Goal: Task Accomplishment & Management: Complete application form

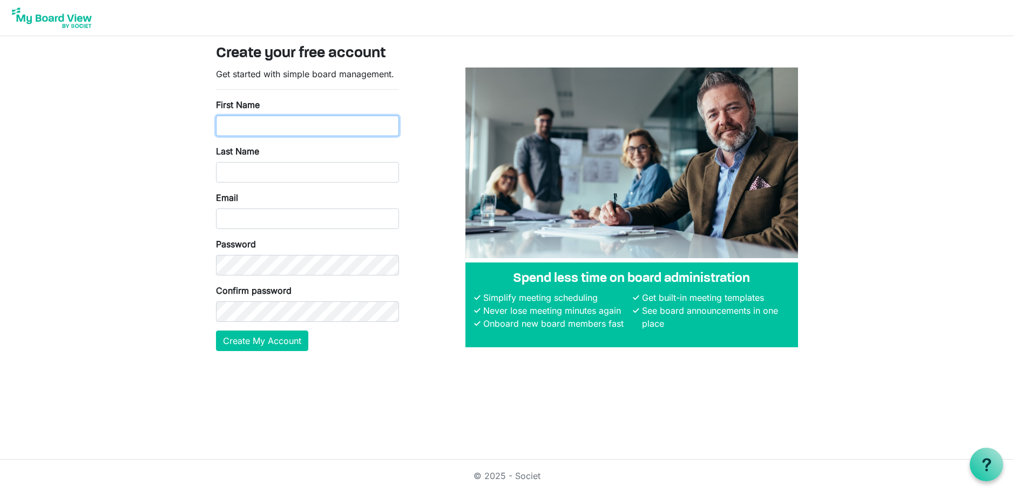
click at [259, 130] on input "First Name" at bounding box center [307, 126] width 183 height 21
type input "[PERSON_NAME]"
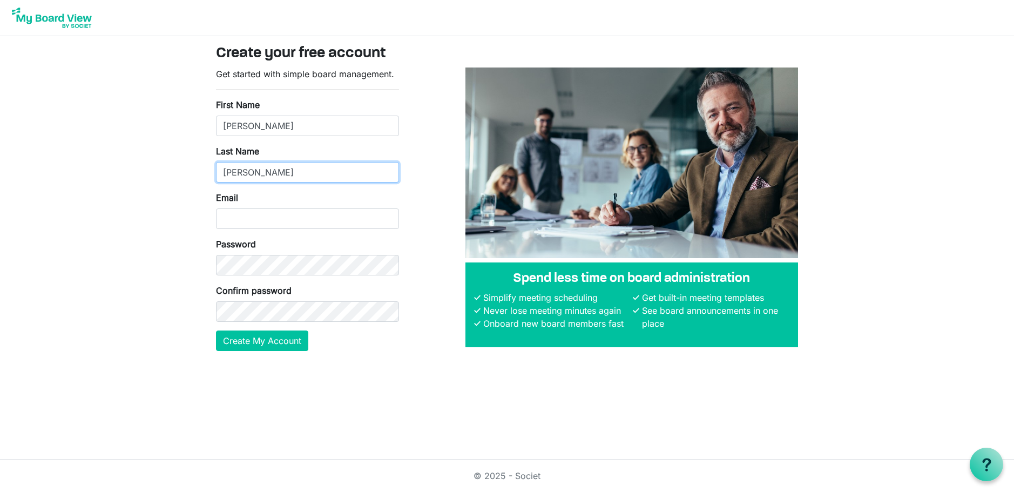
type input "[PERSON_NAME]"
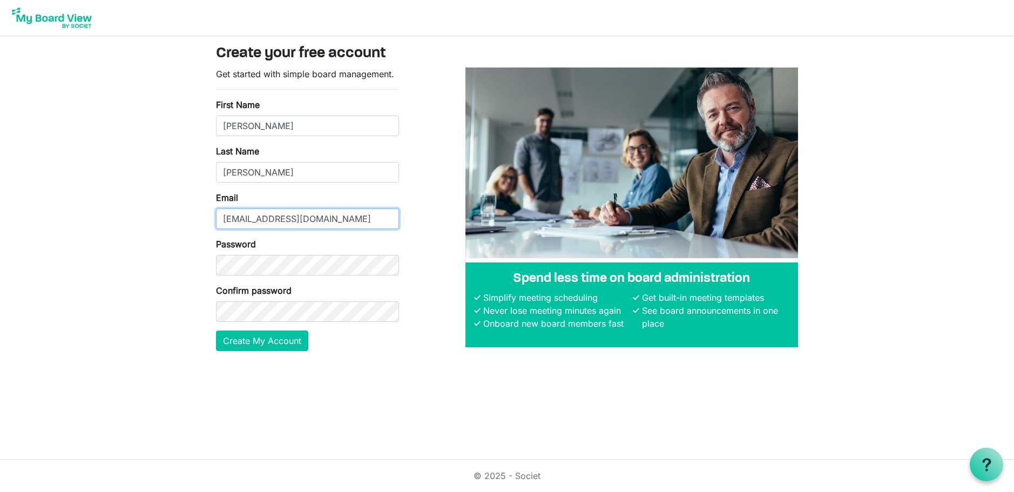
type input "[EMAIL_ADDRESS][DOMAIN_NAME]"
click at [242, 340] on button "Create My Account" at bounding box center [262, 340] width 92 height 21
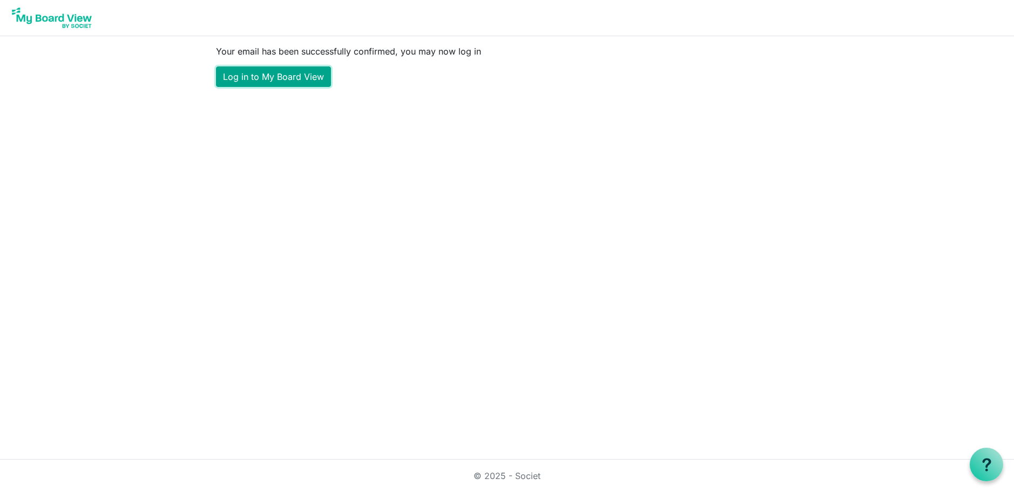
click at [284, 76] on link "Log in to My Board View" at bounding box center [273, 76] width 115 height 21
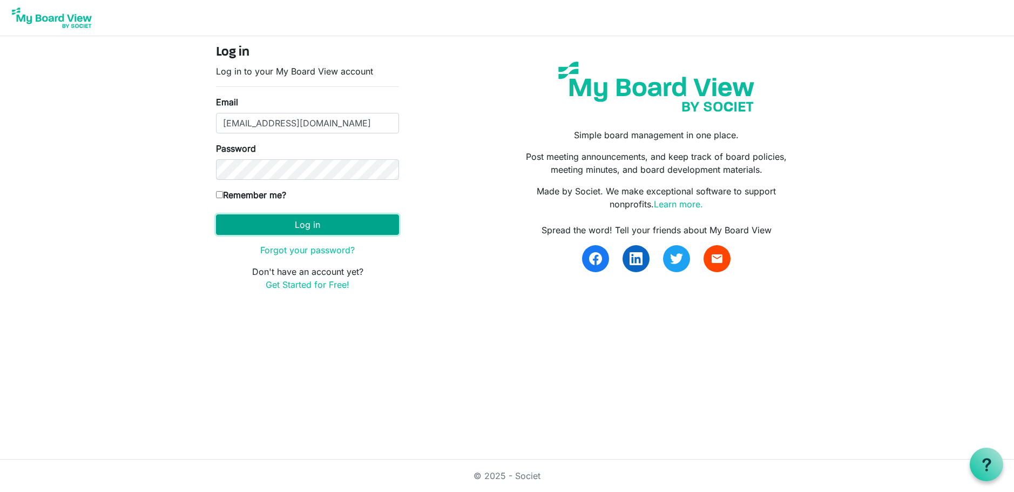
click at [296, 225] on button "Log in" at bounding box center [307, 224] width 183 height 21
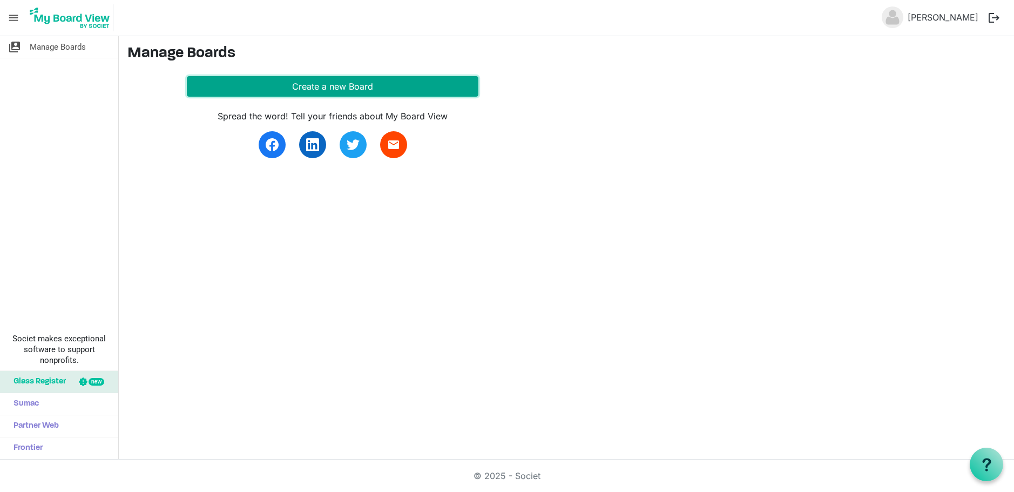
drag, startPoint x: 365, startPoint y: 89, endPoint x: 372, endPoint y: 88, distance: 6.5
click at [367, 89] on button "Create a new Board" at bounding box center [332, 86] width 291 height 21
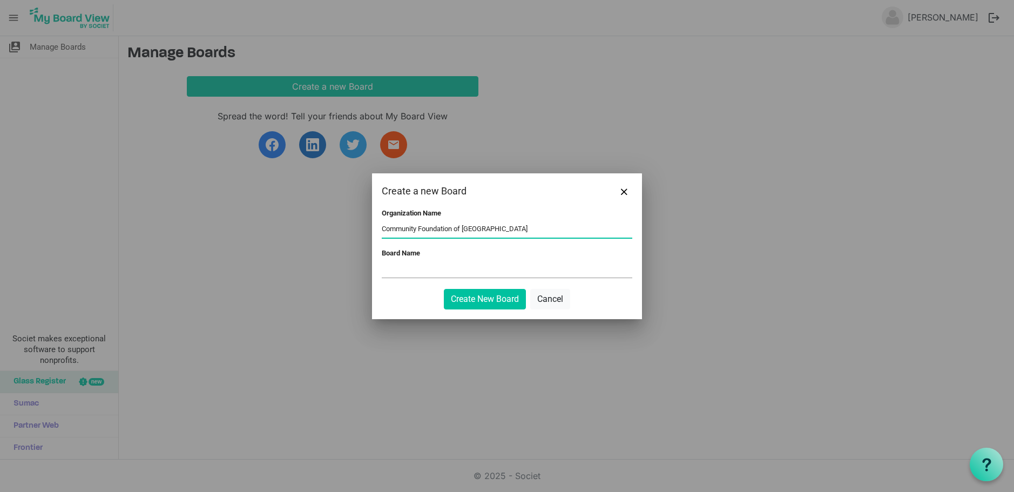
type input "Community Foundation of Henderson County"
click at [448, 270] on input "Board Name" at bounding box center [507, 269] width 250 height 16
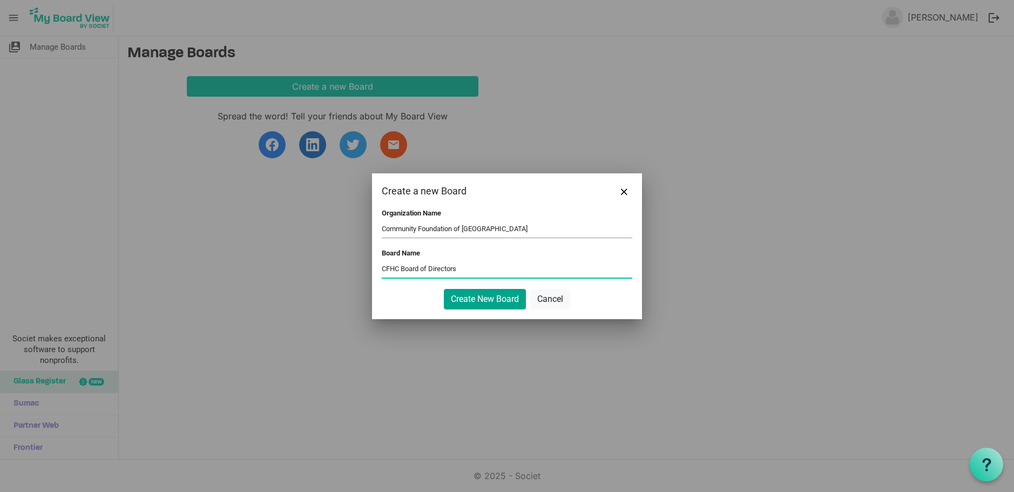
type input "CFHC Board of Directors"
click at [507, 301] on button "Create New Board" at bounding box center [485, 299] width 82 height 21
click at [472, 295] on button "Create New Board" at bounding box center [485, 299] width 82 height 21
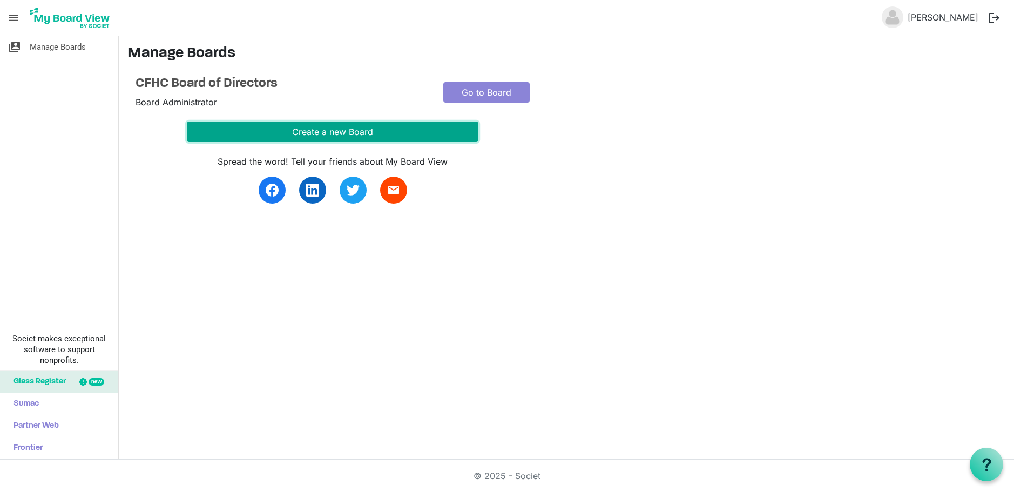
click at [384, 137] on button "Create a new Board" at bounding box center [332, 131] width 291 height 21
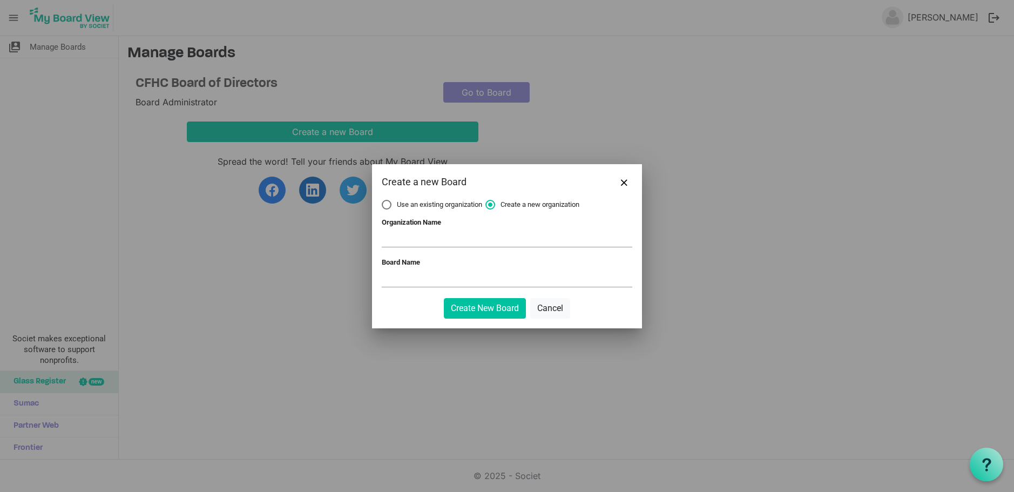
click at [625, 173] on div "Create a new Board" at bounding box center [507, 182] width 270 height 36
click at [623, 184] on span "Close" at bounding box center [624, 182] width 6 height 6
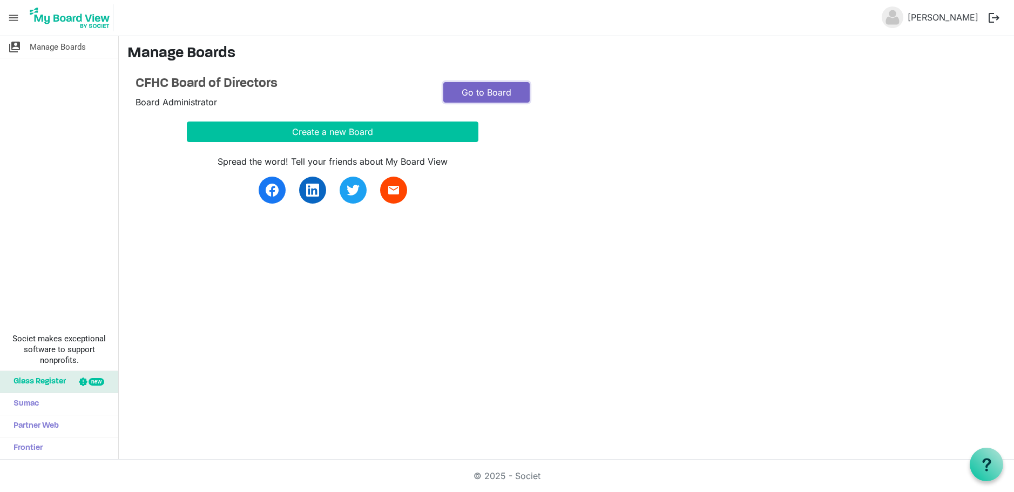
click at [496, 89] on link "Go to Board" at bounding box center [486, 92] width 86 height 21
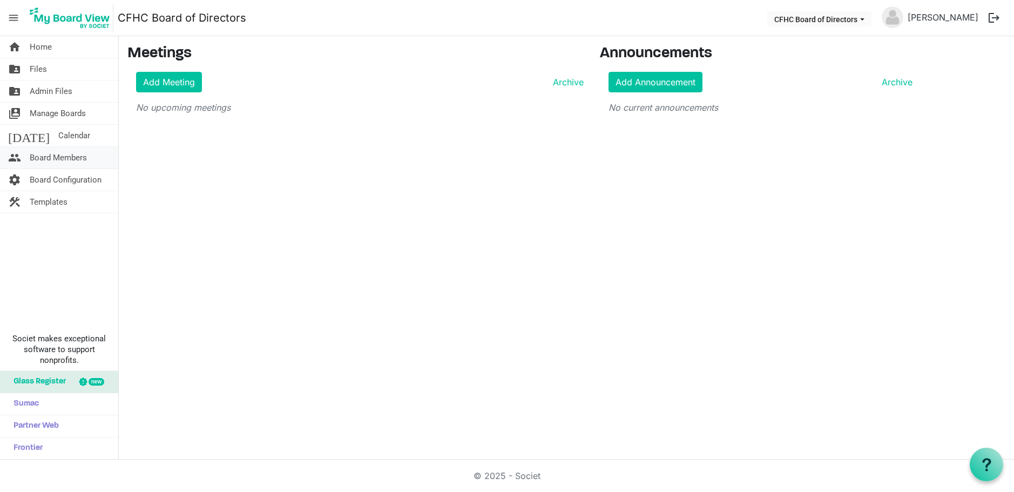
click at [42, 160] on span "Board Members" at bounding box center [58, 158] width 57 height 22
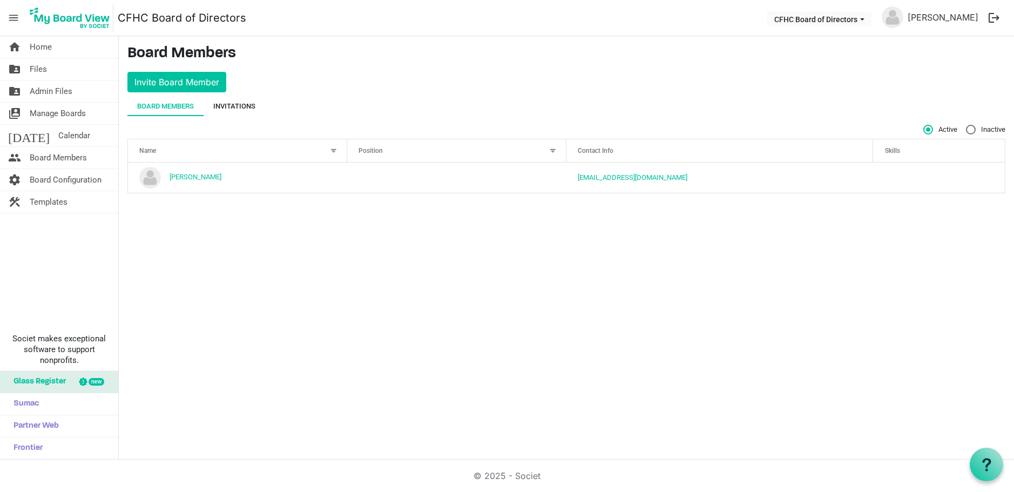
click at [239, 100] on div "Invitations" at bounding box center [234, 106] width 42 height 19
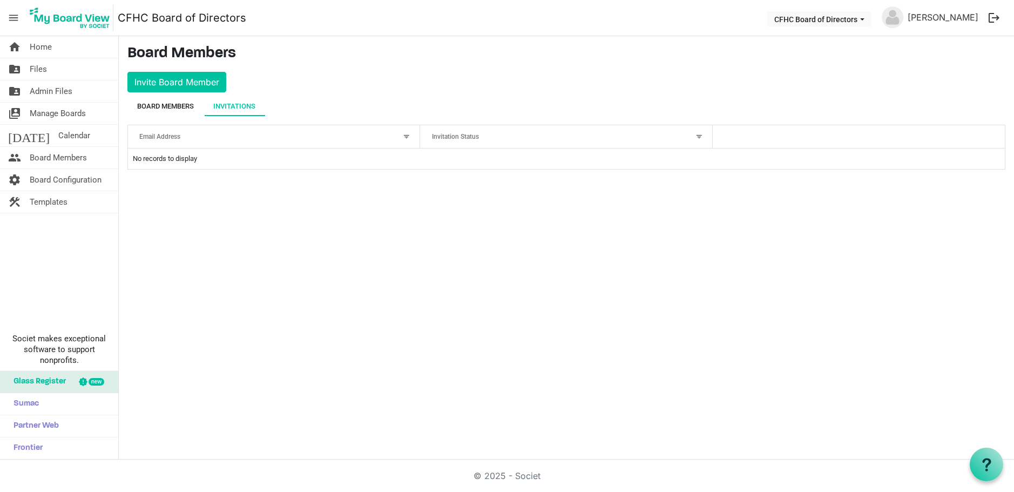
click at [179, 107] on div "Board Members" at bounding box center [165, 106] width 57 height 11
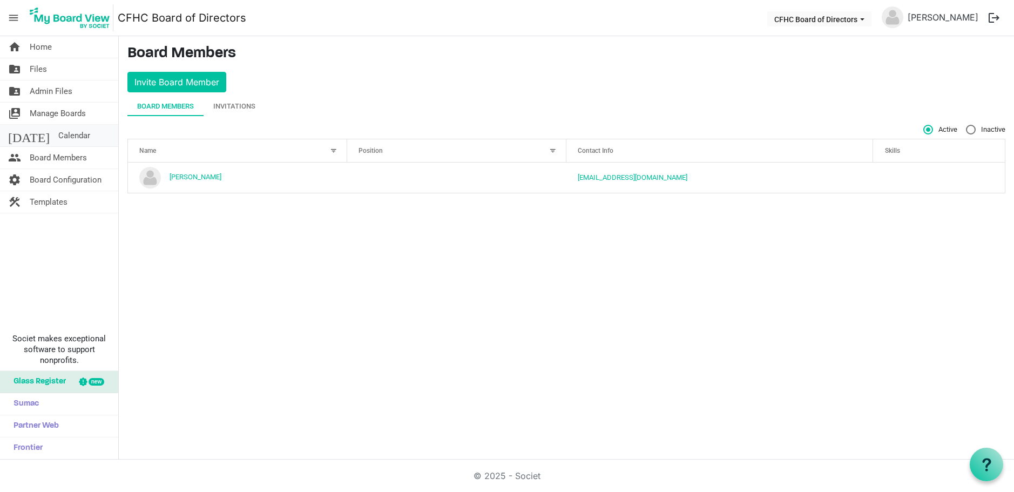
click at [58, 139] on span "Calendar" at bounding box center [74, 136] width 32 height 22
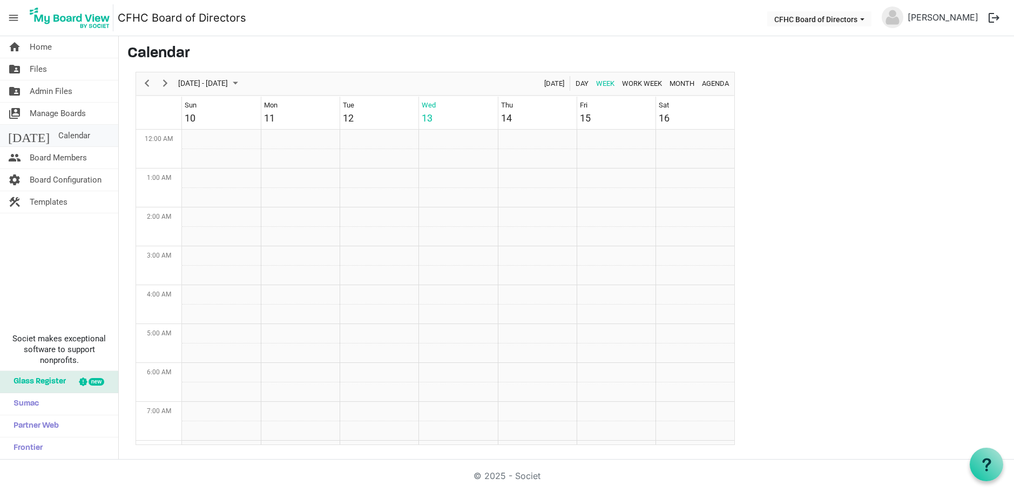
scroll to position [350, 0]
click at [46, 116] on span "Manage Boards" at bounding box center [58, 114] width 56 height 22
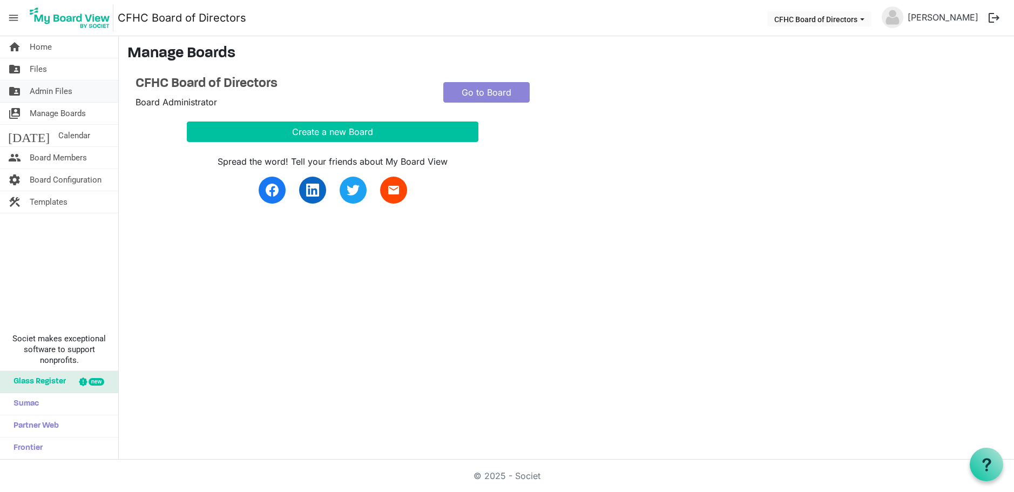
click at [47, 87] on span "Admin Files" at bounding box center [51, 91] width 43 height 22
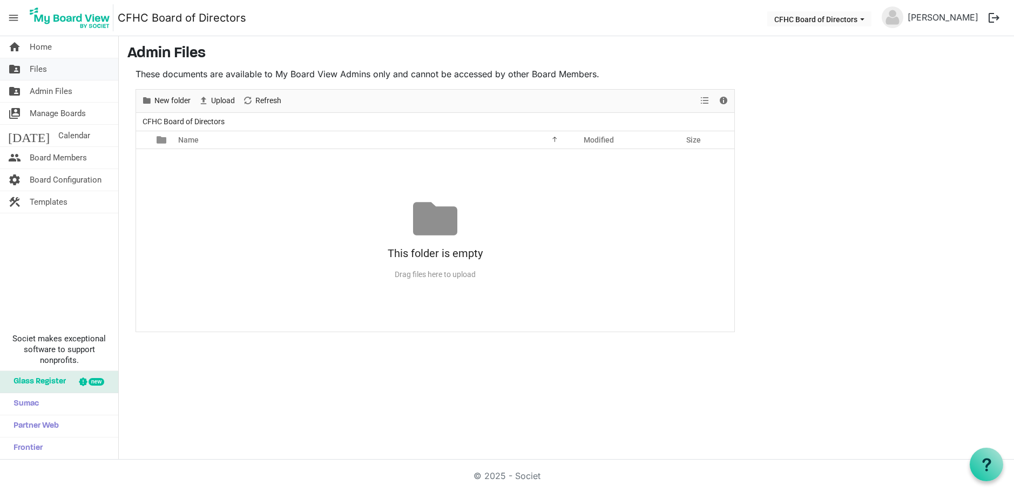
click at [52, 73] on link "folder_shared Files" at bounding box center [59, 69] width 118 height 22
